Goal: Task Accomplishment & Management: Manage account settings

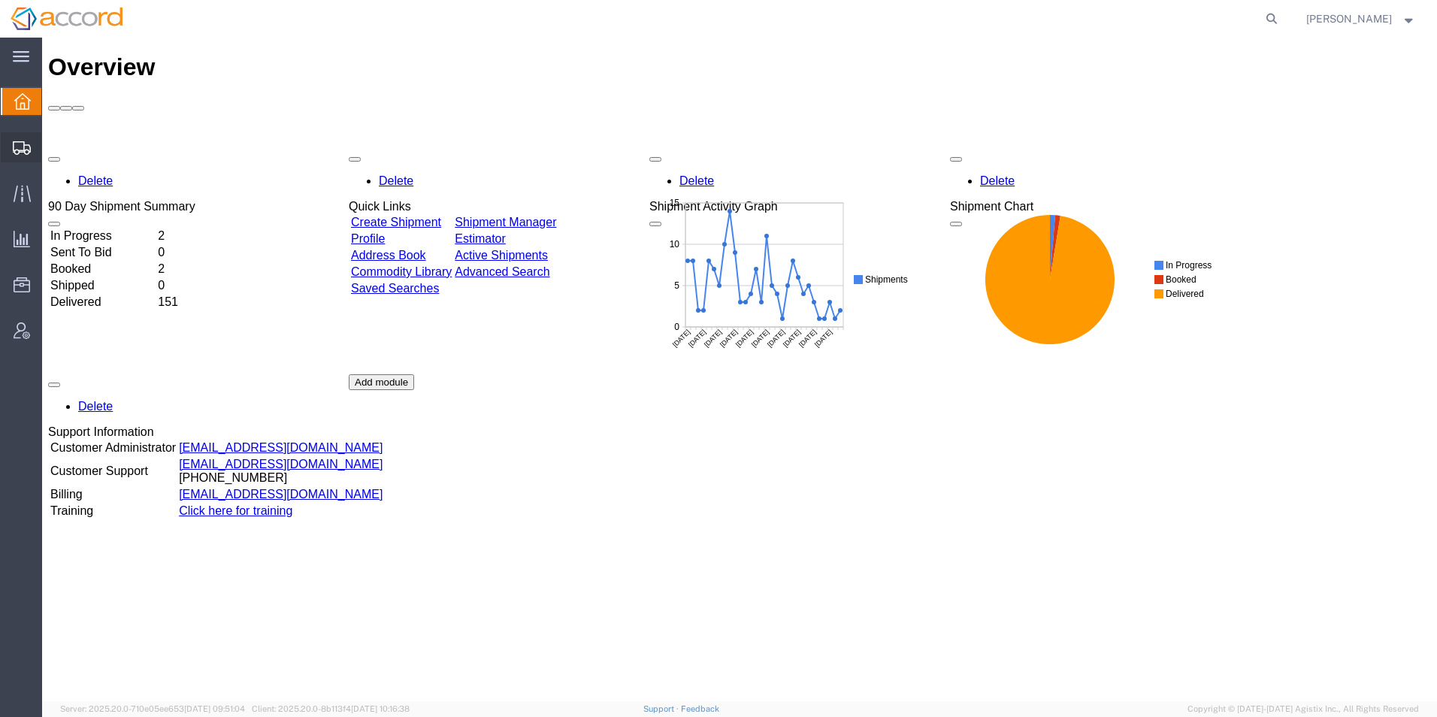
click at [0, 0] on span "Shipment Manager" at bounding box center [0, 0] width 0 height 0
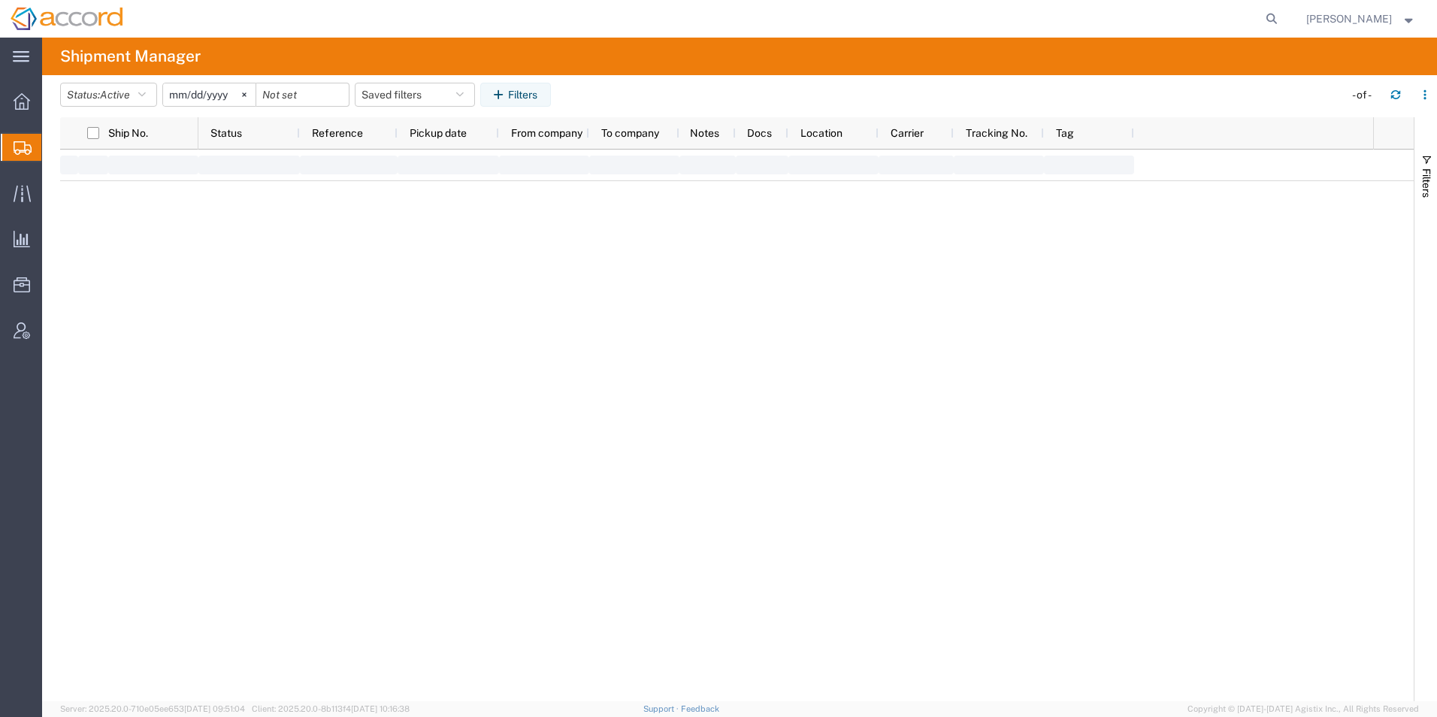
type input "[DATE]"
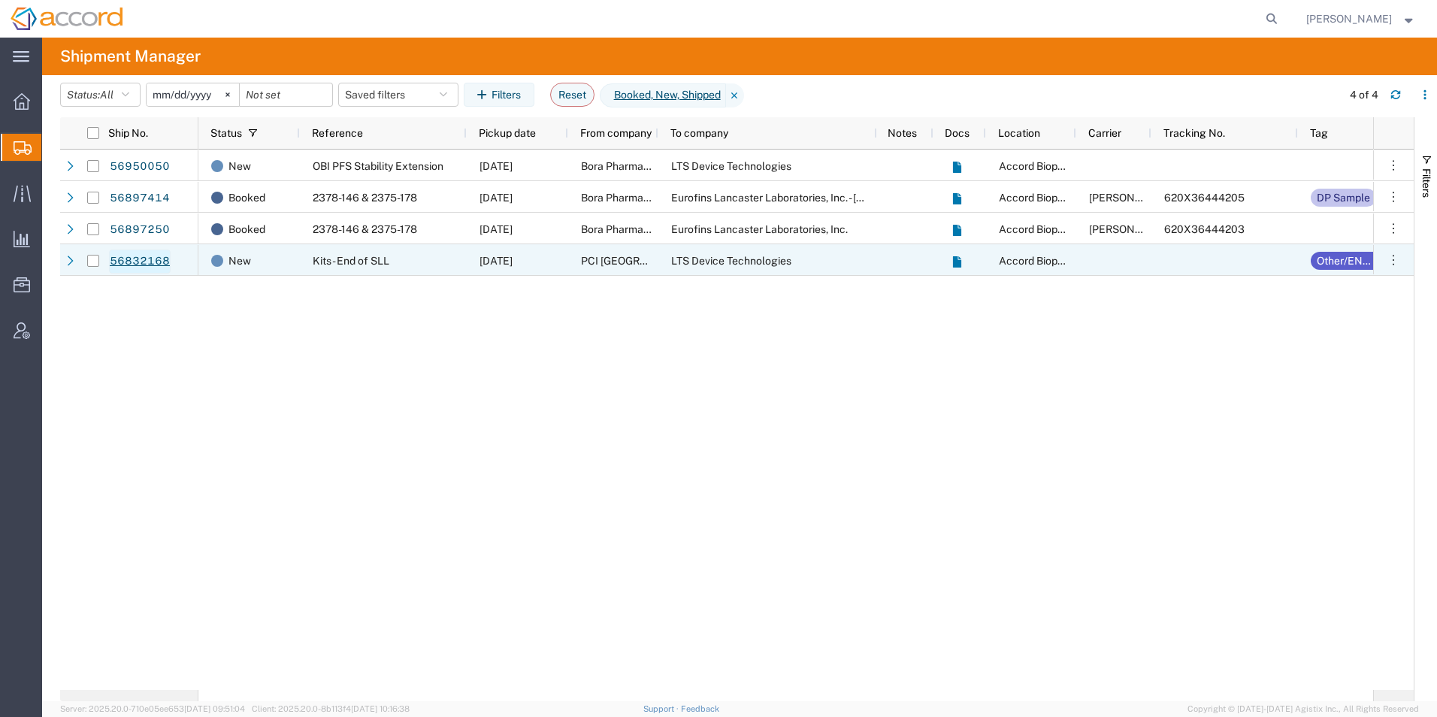
click at [129, 262] on link "56832168" at bounding box center [140, 262] width 62 height 24
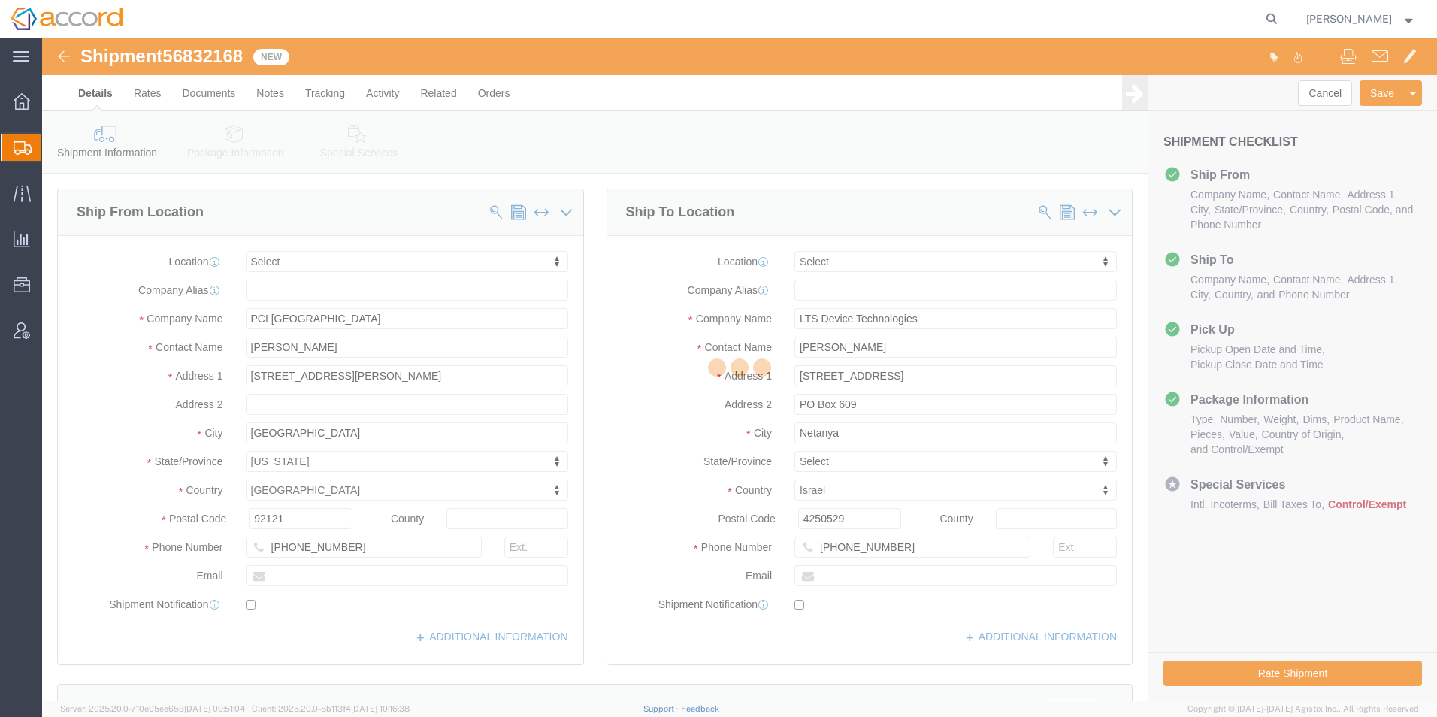
select select
click link "Package Information"
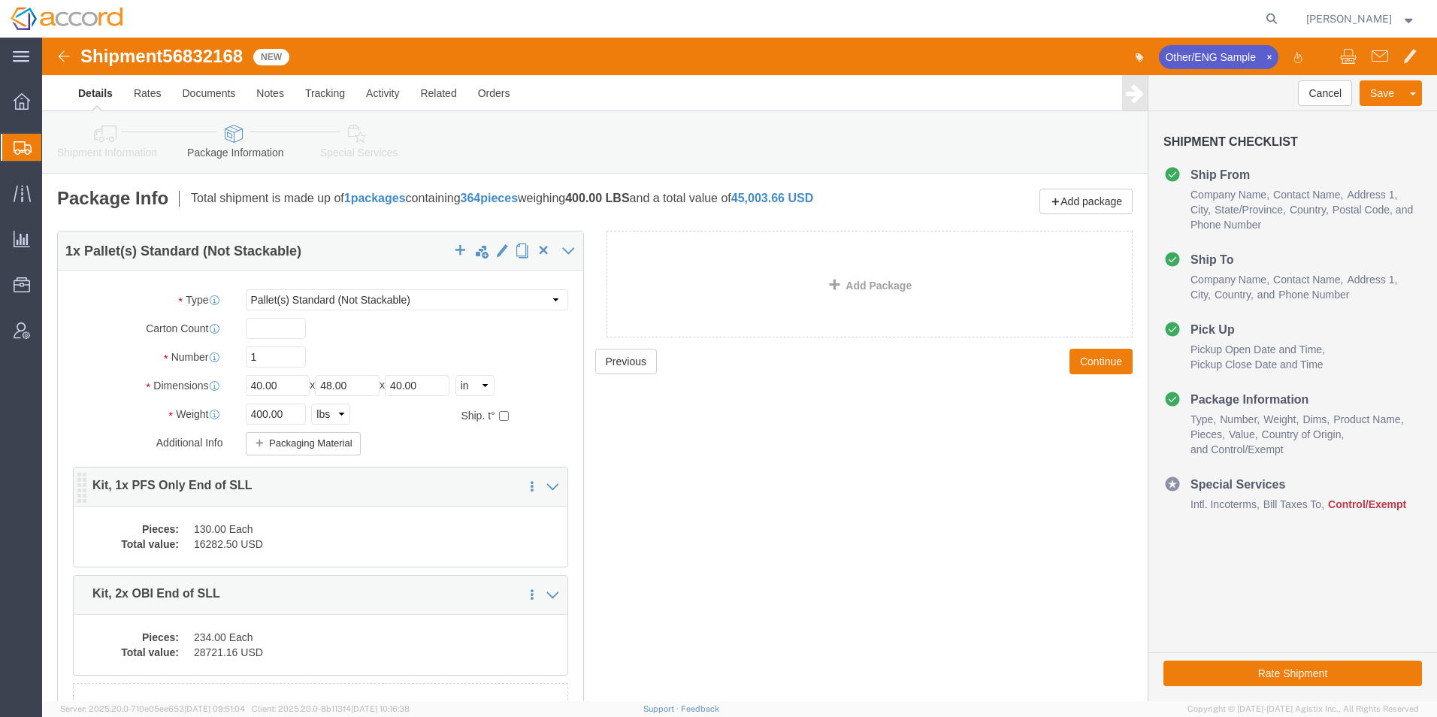
click dd "130.00 Each"
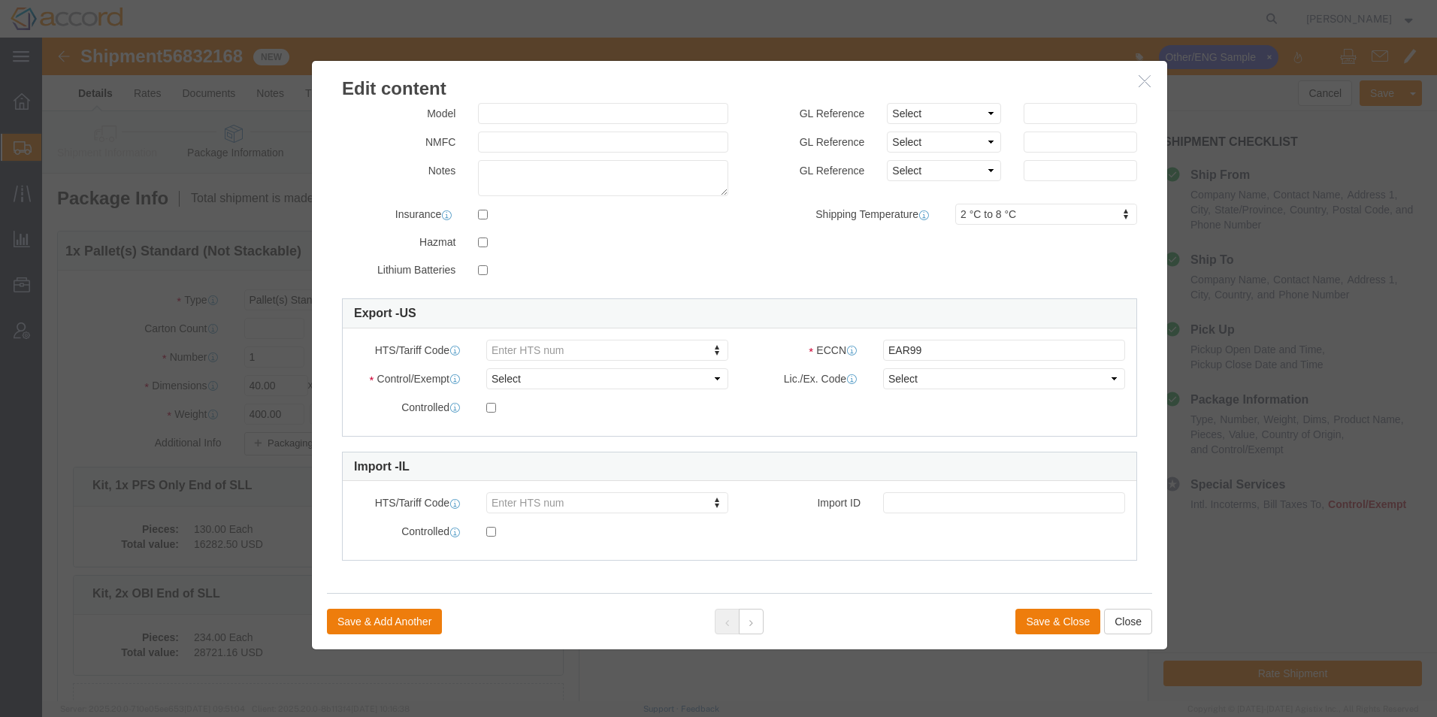
scroll to position [227, 0]
type input "3002.15.0091"
click button "Save & Close"
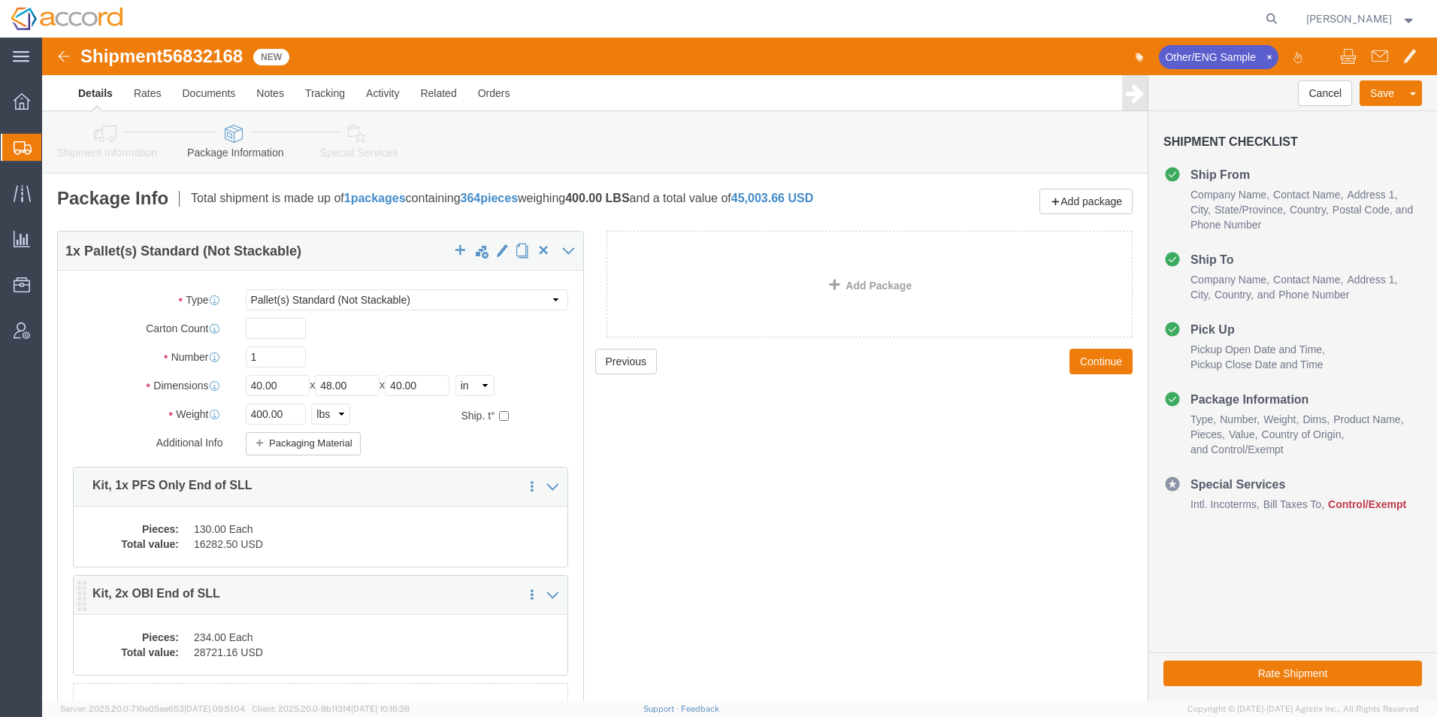
click dd "234.00 Each"
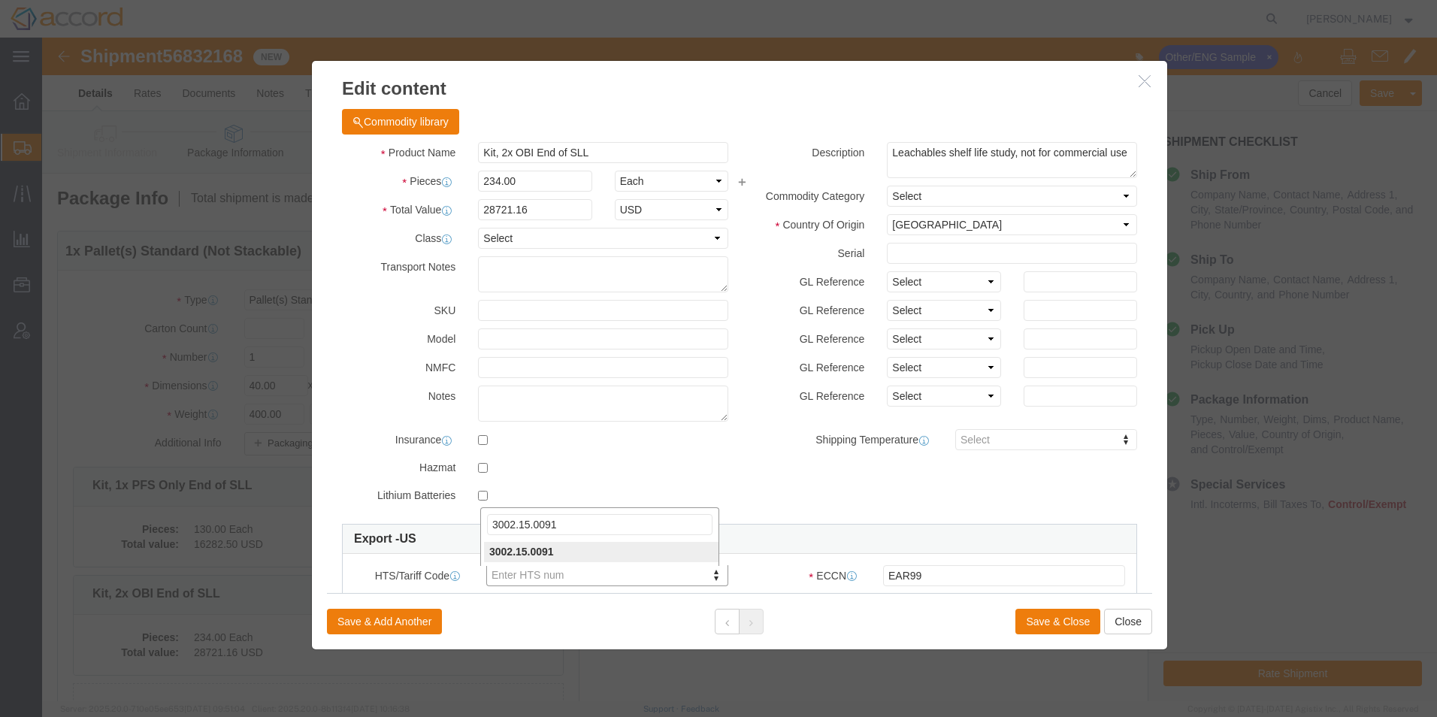
type input "3002.15.0091"
click button "Save & Close"
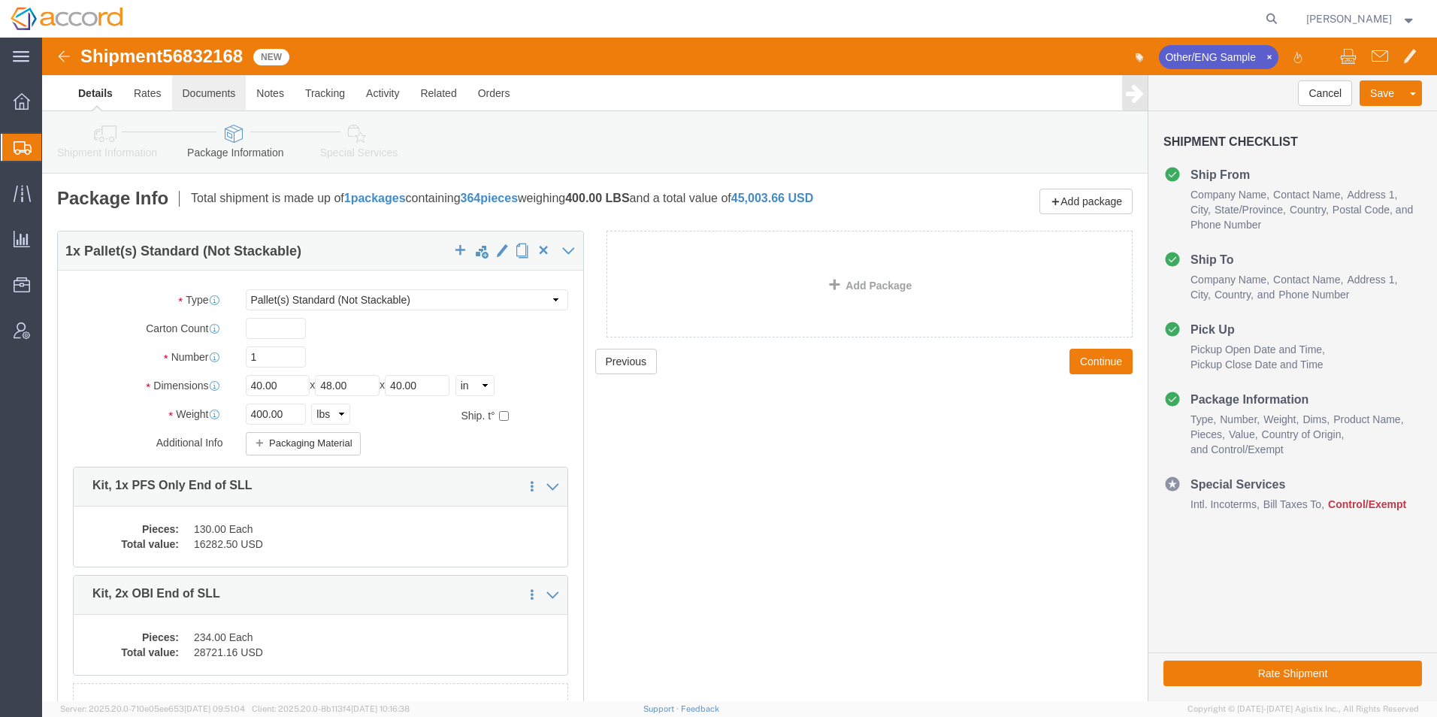
click link "Documents"
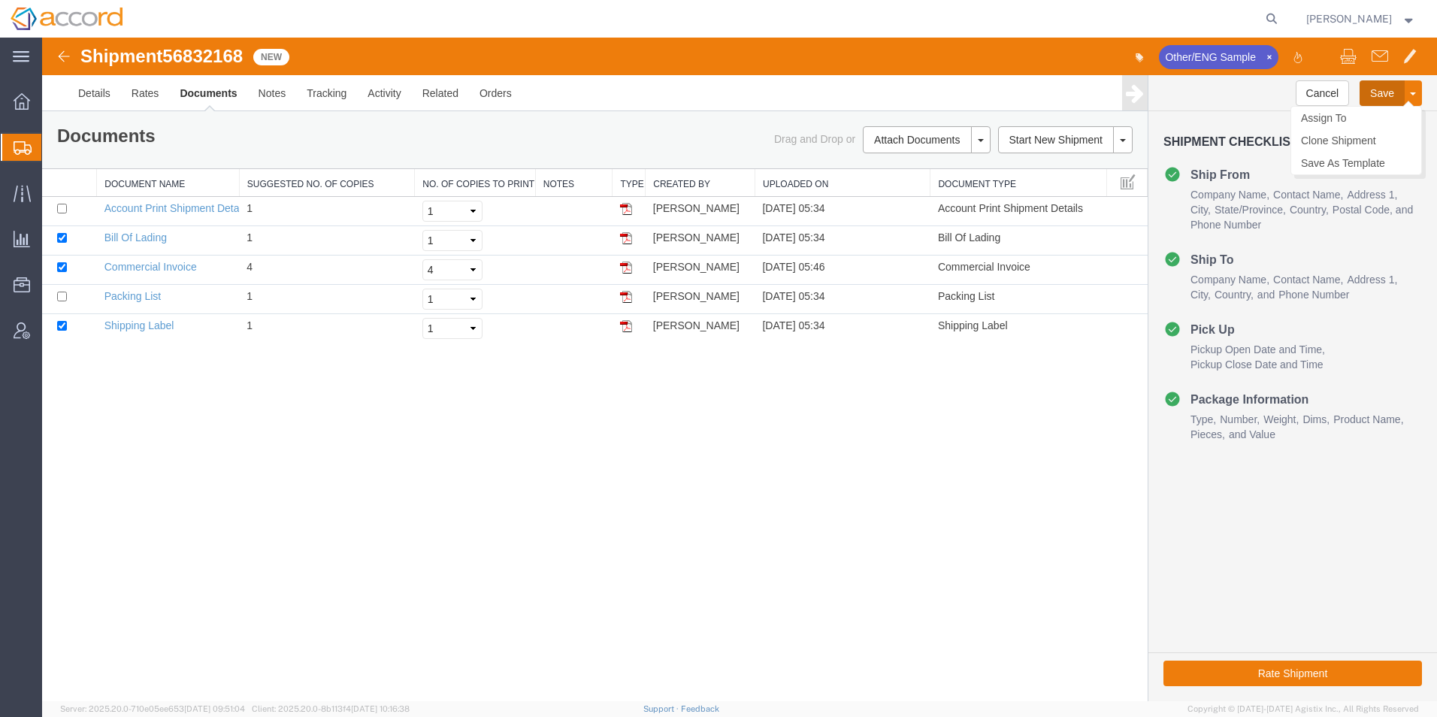
click at [1376, 95] on button "Save" at bounding box center [1382, 93] width 45 height 26
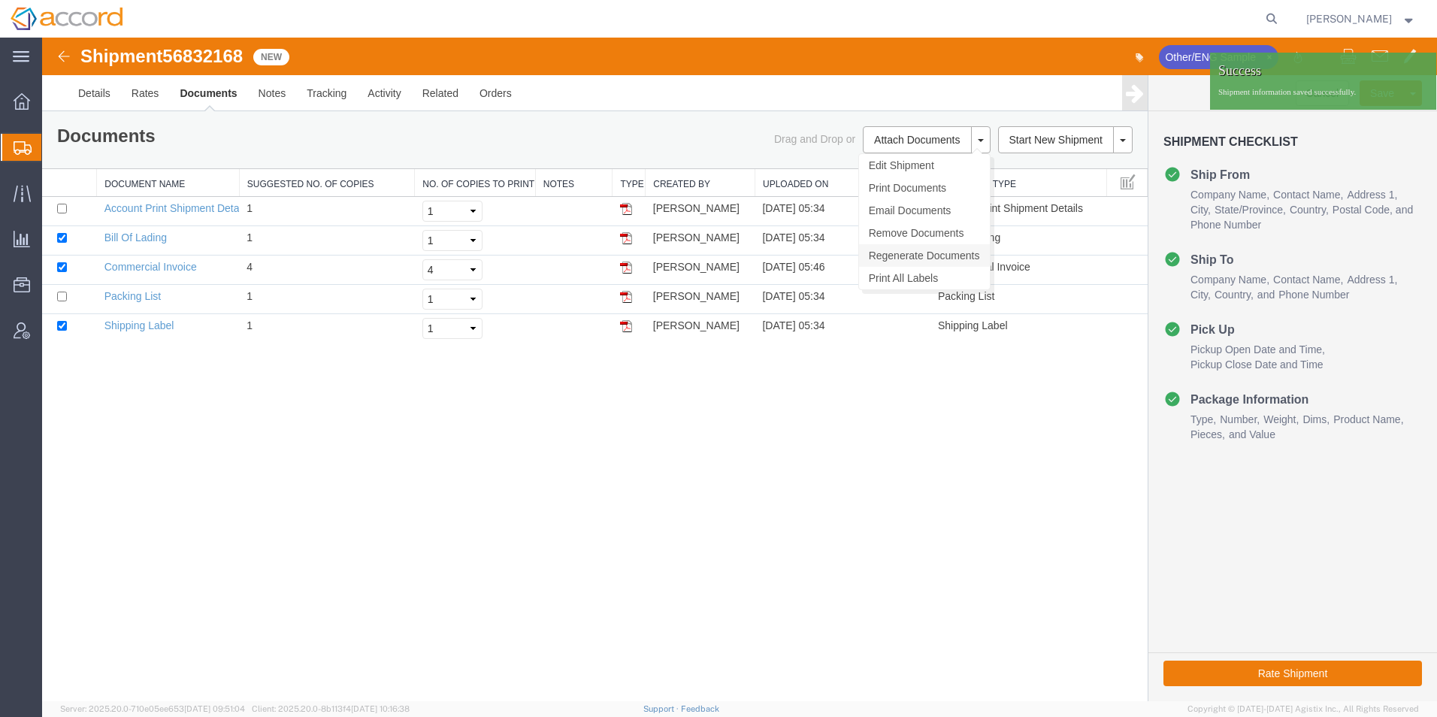
click at [913, 252] on link "Regenerate Documents" at bounding box center [924, 255] width 131 height 23
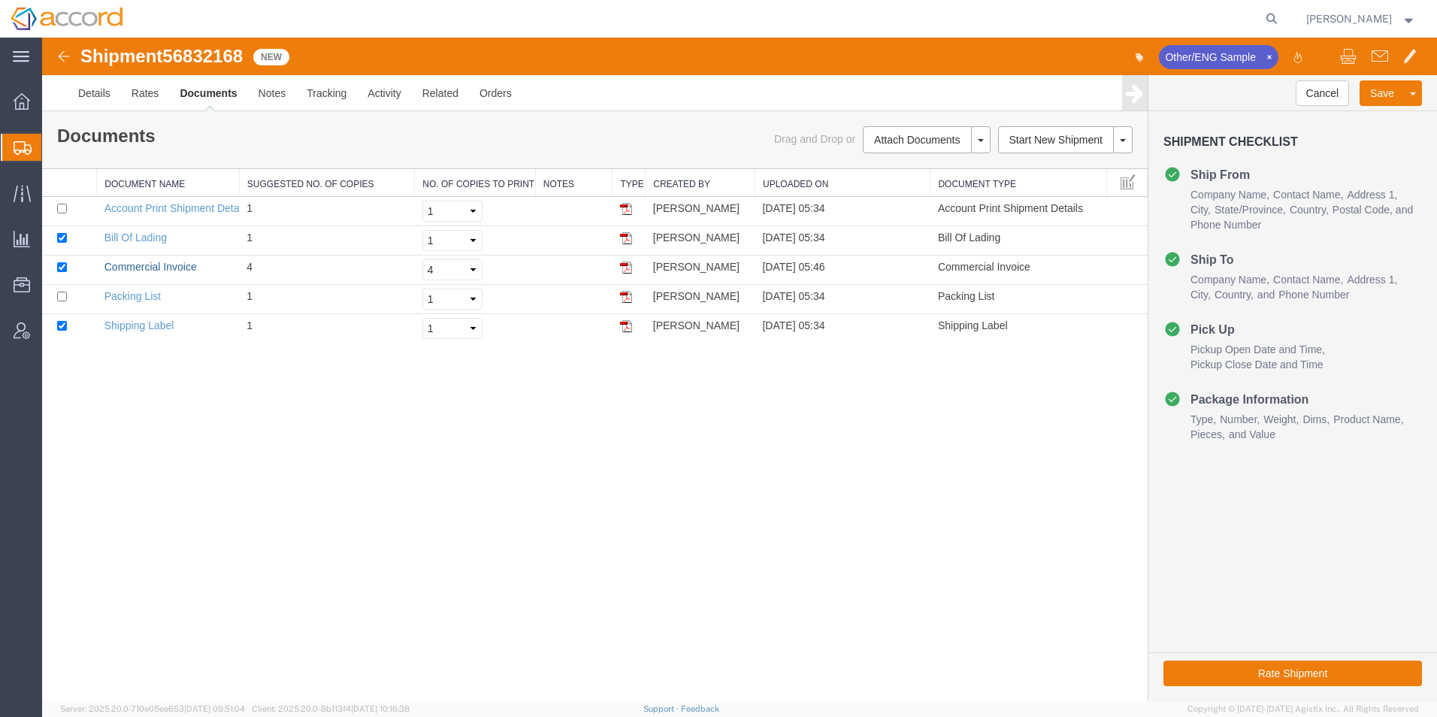
click at [131, 272] on link "Commercial Invoice" at bounding box center [150, 267] width 92 height 12
